Goal: Answer question/provide support

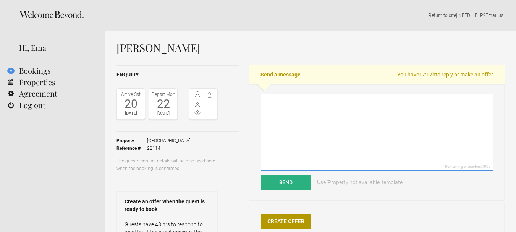
click at [285, 105] on textarea at bounding box center [377, 132] width 232 height 77
paste textarea "Dear Thank you for choosing Pensão Favorita. Unhappily for the dates you preten…"
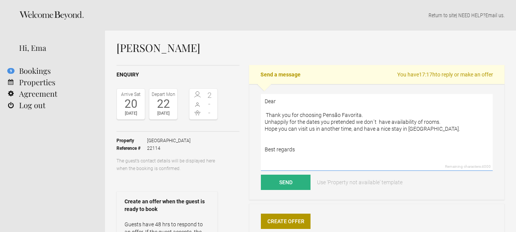
click at [291, 102] on textarea "Dear Thank you for choosing Pensão Favorita. Unhappily for the dates you preten…" at bounding box center [377, 132] width 232 height 77
click at [302, 151] on textarea "Dear [PERSON_NAME], Thank you for choosing Pensão Favorita. Unhappily for the d…" at bounding box center [377, 132] width 232 height 77
type textarea "Dear [PERSON_NAME], Thank you for choosing Pensão Favorita. Unhappily for the d…"
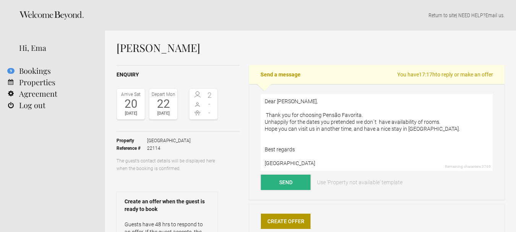
click at [293, 180] on button "Send" at bounding box center [286, 182] width 50 height 15
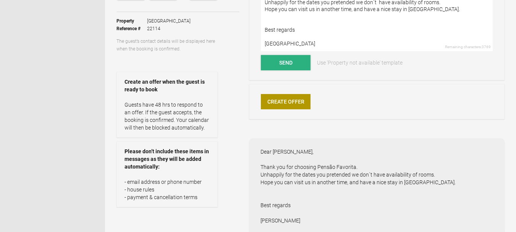
scroll to position [124, 0]
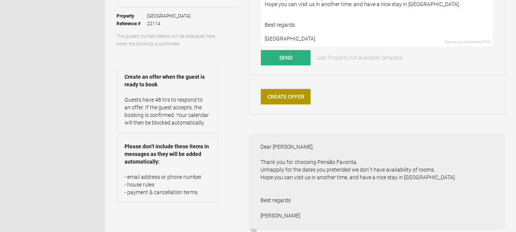
click at [295, 95] on link "Create Offer" at bounding box center [286, 96] width 50 height 15
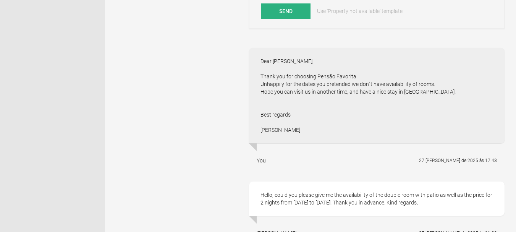
scroll to position [455, 0]
